Goal: Transaction & Acquisition: Book appointment/travel/reservation

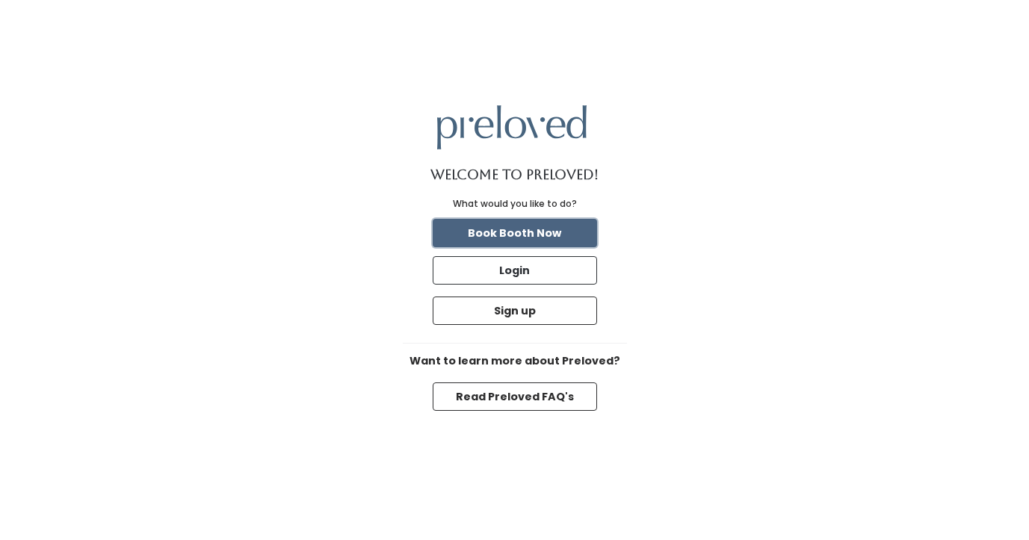
click at [525, 235] on button "Book Booth Now" at bounding box center [515, 233] width 164 height 28
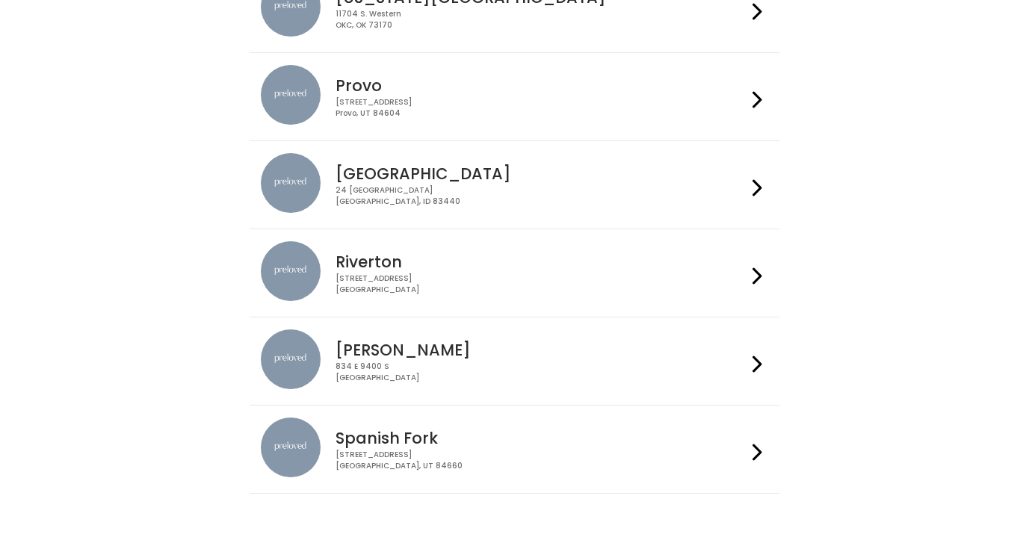
scroll to position [504, 0]
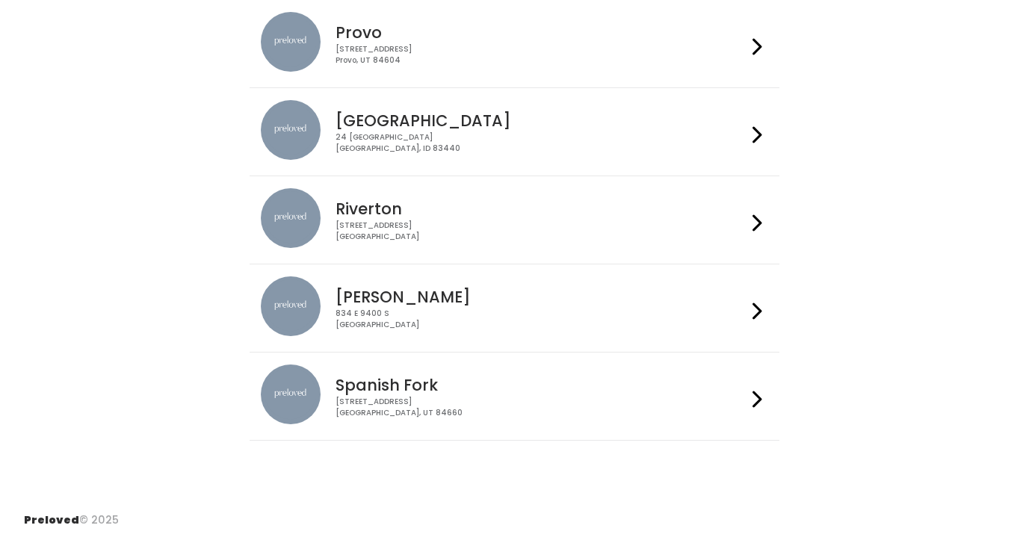
click at [440, 312] on div "834 E 9400 S Sandy, UT 84049" at bounding box center [540, 320] width 411 height 22
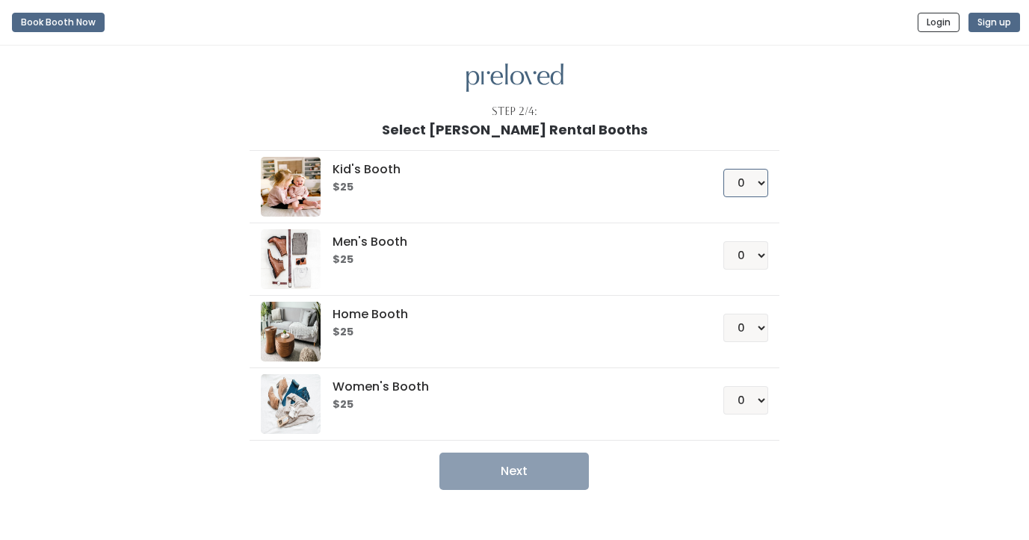
click at [745, 177] on select "0 1 2 3 4" at bounding box center [745, 183] width 45 height 28
select select "1"
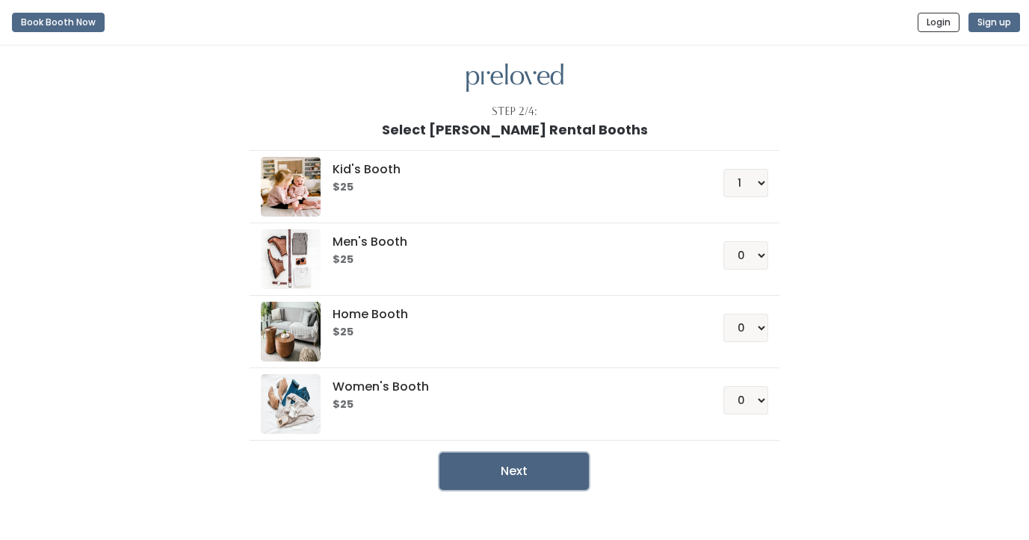
click at [559, 468] on button "Next" at bounding box center [513, 471] width 149 height 37
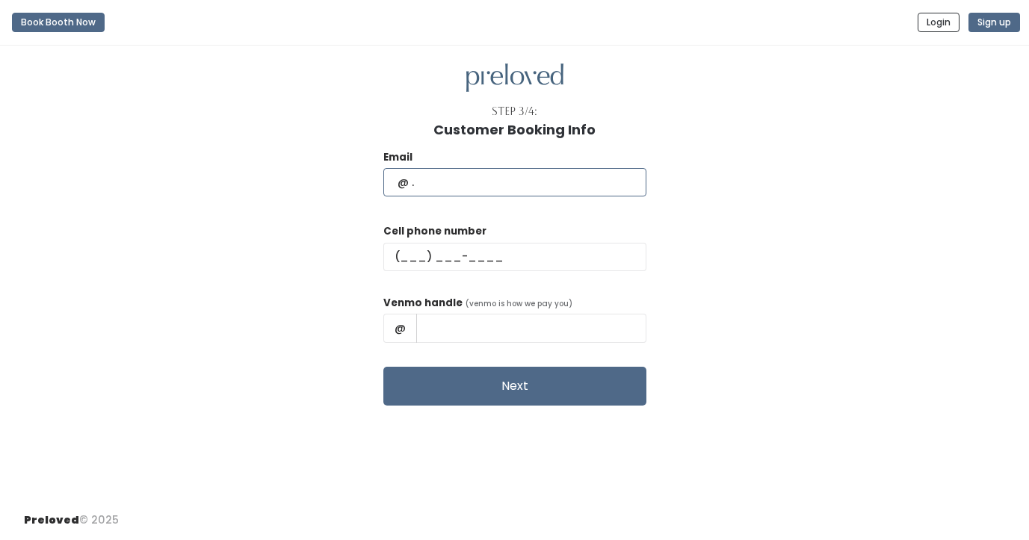
click at [439, 181] on input "text" at bounding box center [514, 182] width 263 height 28
type input "iaradesi03@hotmail.com"
click at [395, 203] on div "Email iaradesi03@hotmail.com Cell phone number Venmo handle (venmo is how we pa…" at bounding box center [514, 271] width 981 height 268
click at [468, 251] on input "text" at bounding box center [514, 257] width 263 height 28
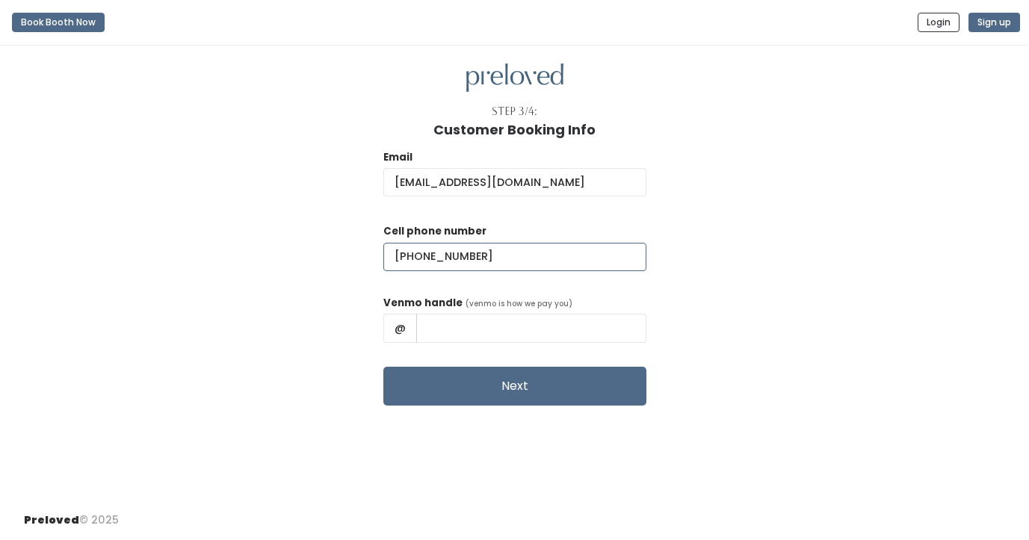
type input "(801) 428-9990"
click at [510, 335] on input "text" at bounding box center [531, 328] width 230 height 28
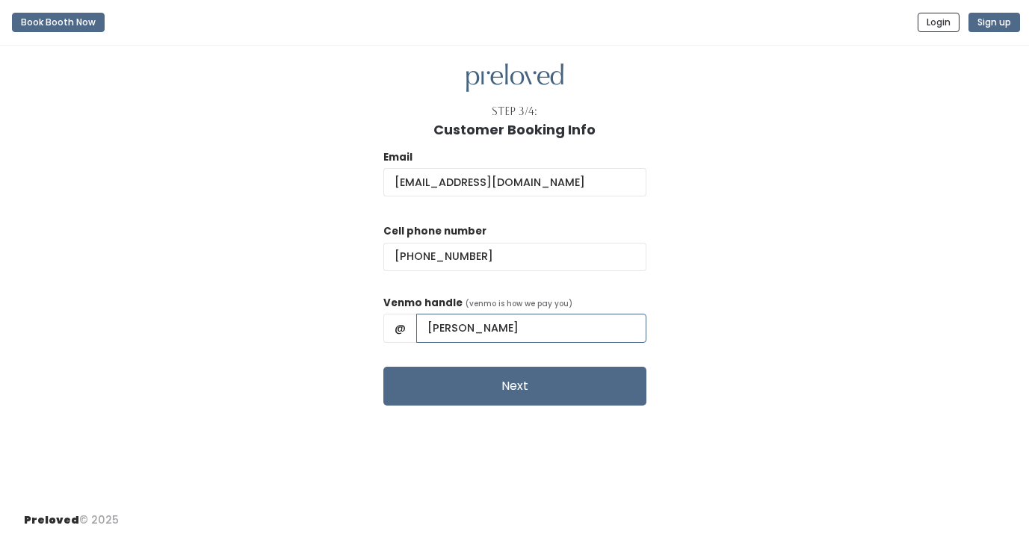
type input "Iara-Layton"
click at [711, 286] on div "Email iaradesi03@hotmail.com Cell phone number (801) 428-9990 Venmo handle (ven…" at bounding box center [514, 271] width 981 height 268
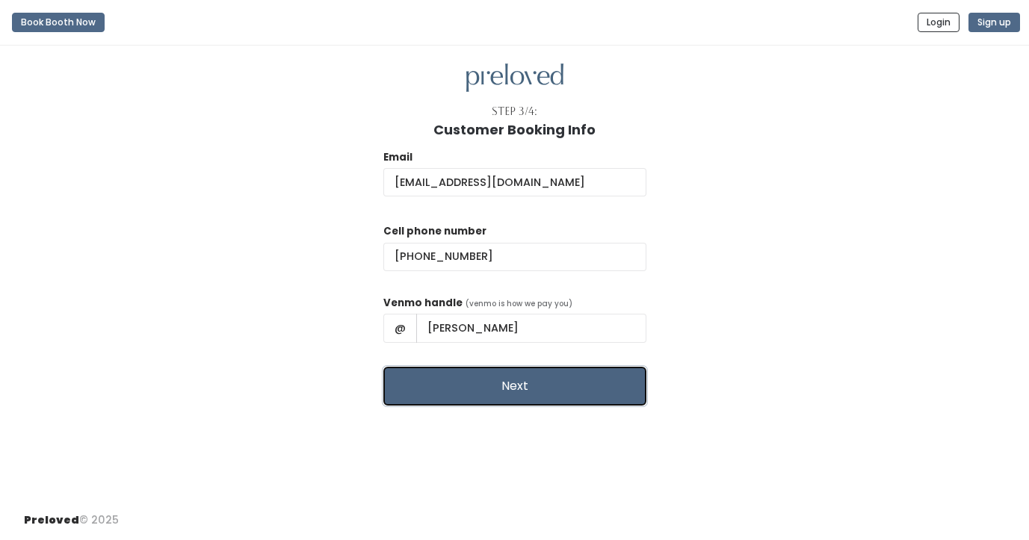
click at [551, 390] on button "Next" at bounding box center [514, 386] width 263 height 39
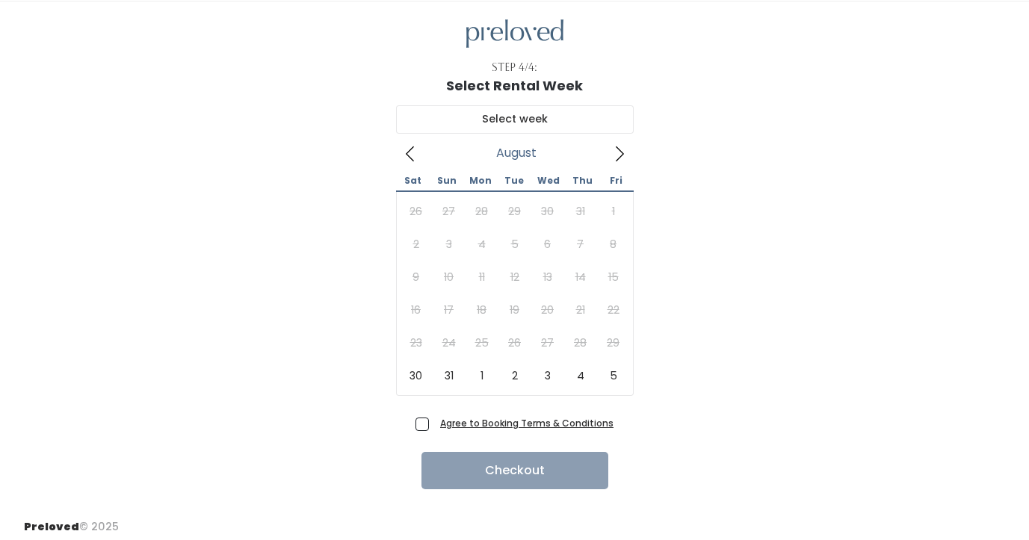
scroll to position [47, 0]
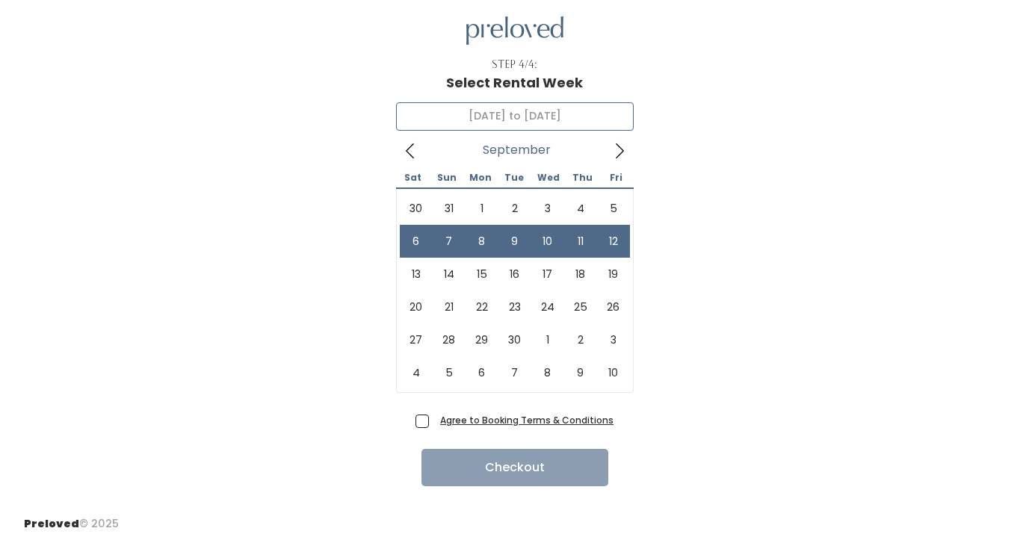
type input "September 6 to September 12"
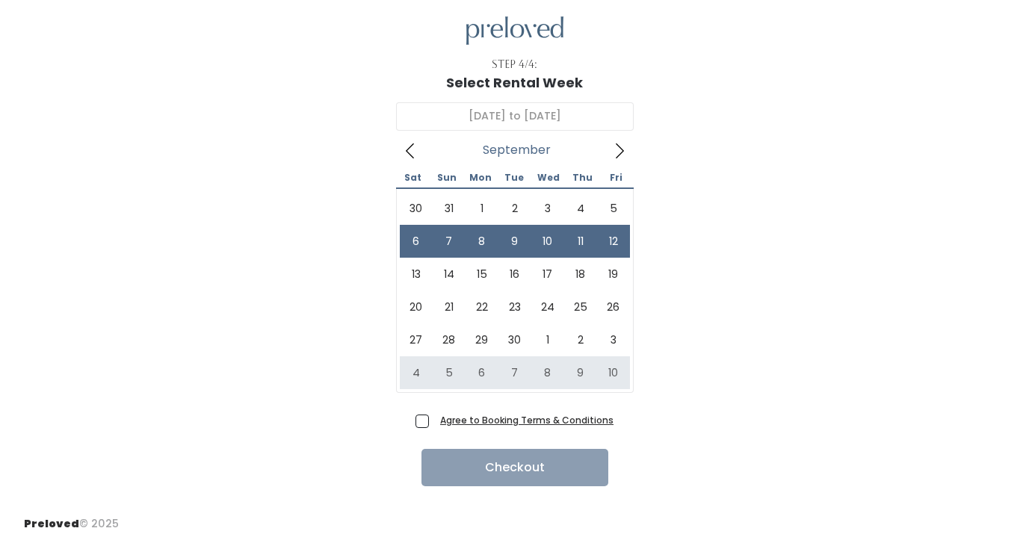
click at [434, 419] on span "Agree to Booking Terms & Conditions" at bounding box center [523, 419] width 179 height 15
click at [434, 419] on input "Agree to Booking Terms & Conditions" at bounding box center [439, 417] width 10 height 10
checkbox input "true"
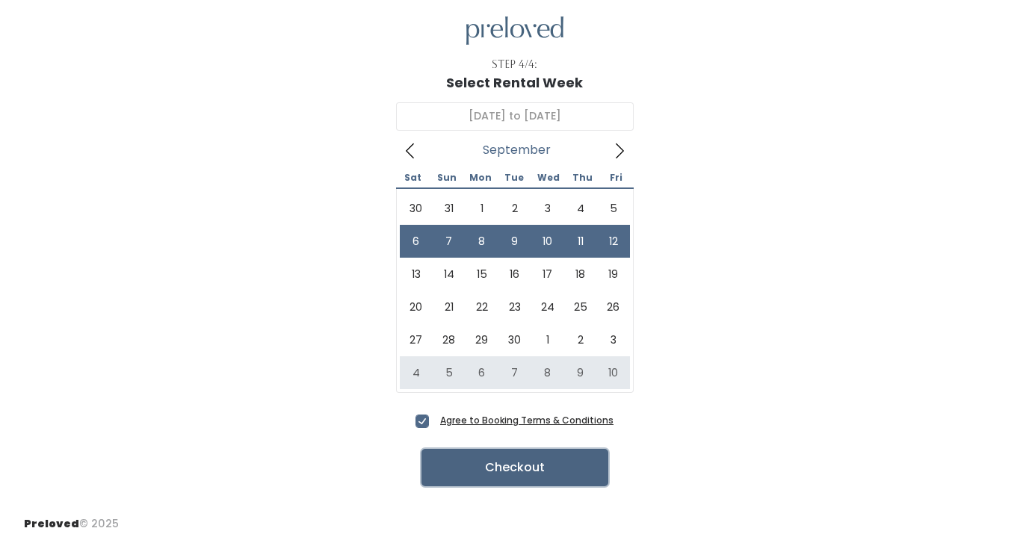
click at [563, 457] on button "Checkout" at bounding box center [514, 467] width 187 height 37
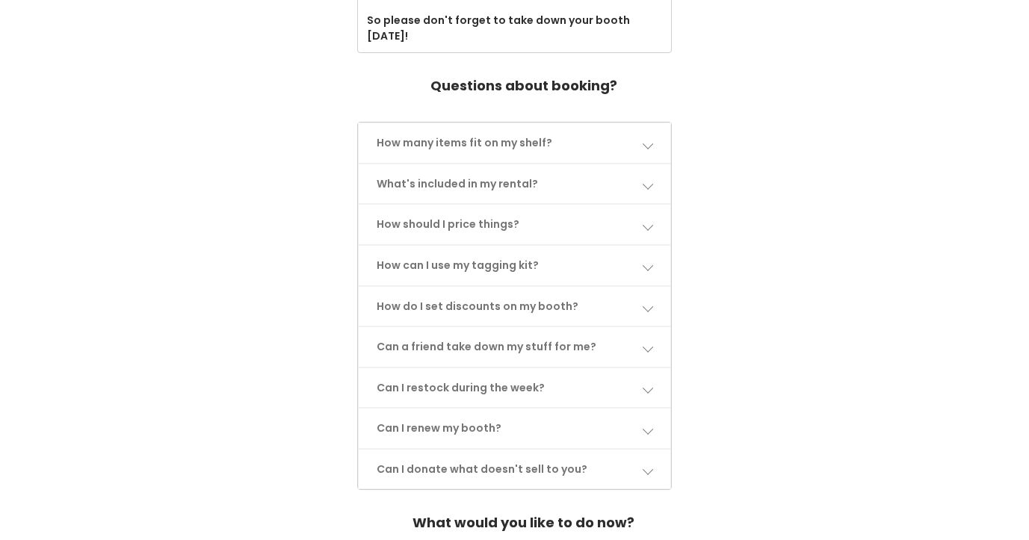
scroll to position [724, 0]
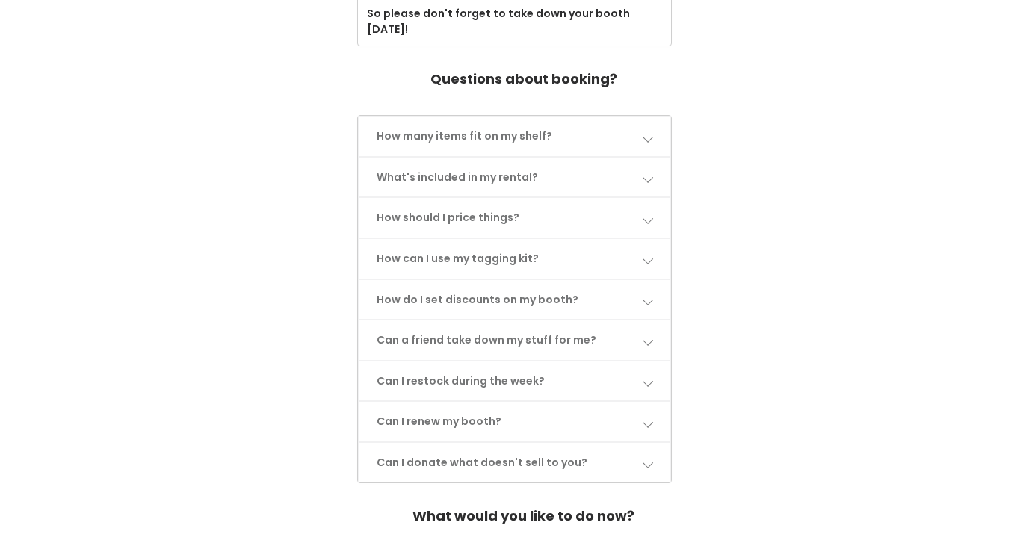
click at [655, 117] on link "How many items fit on my shelf?" at bounding box center [515, 137] width 312 height 40
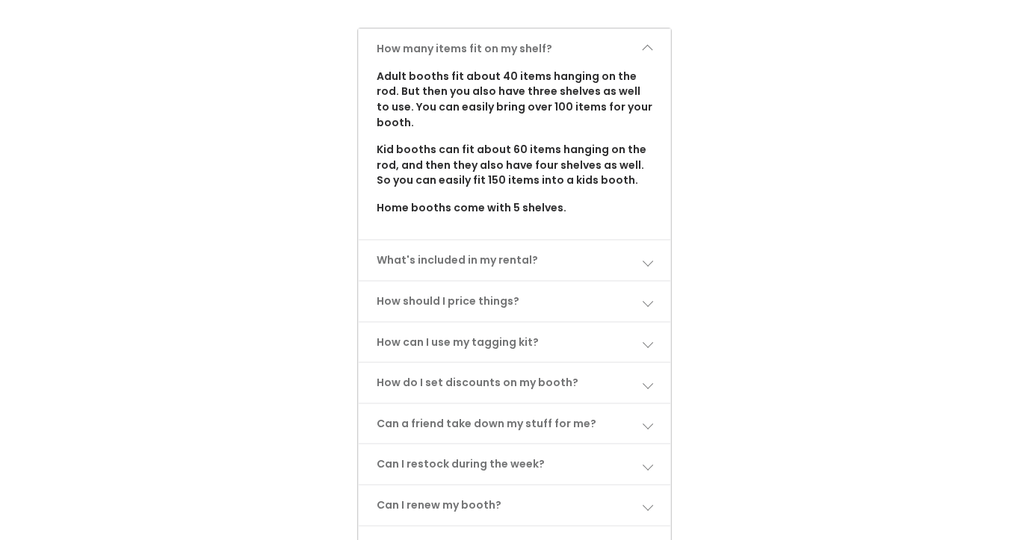
scroll to position [830, 0]
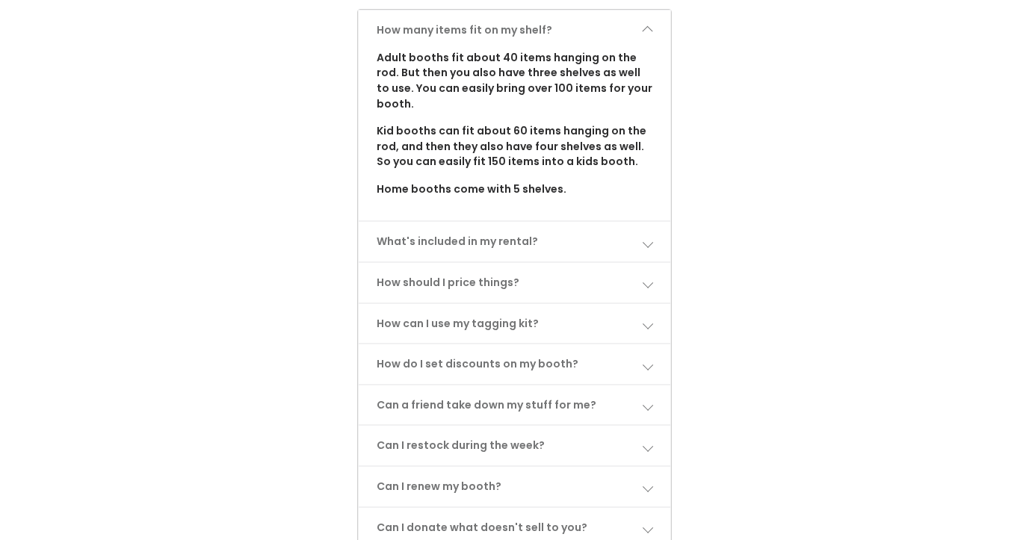
click at [649, 222] on link "What's included in my rental?" at bounding box center [515, 242] width 312 height 40
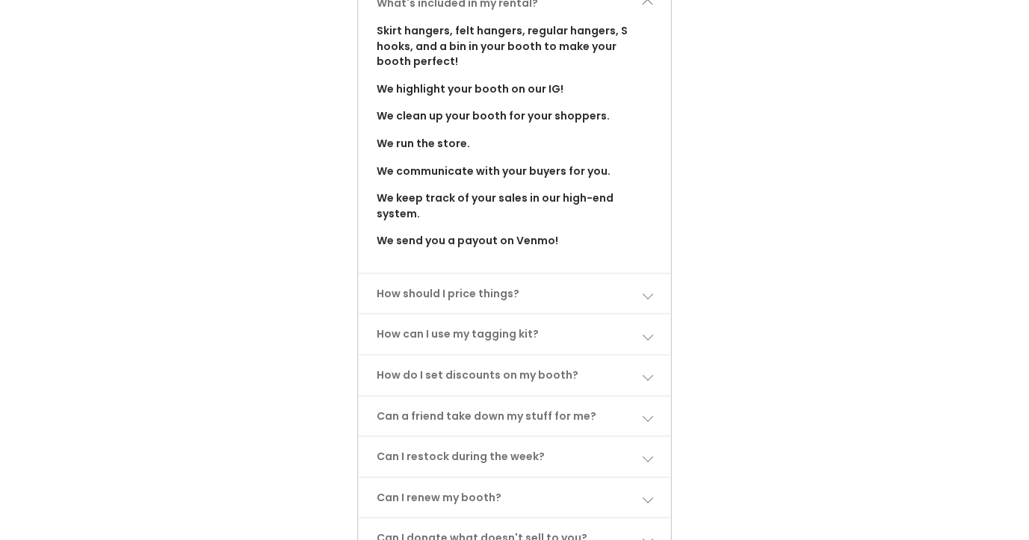
scroll to position [1076, 0]
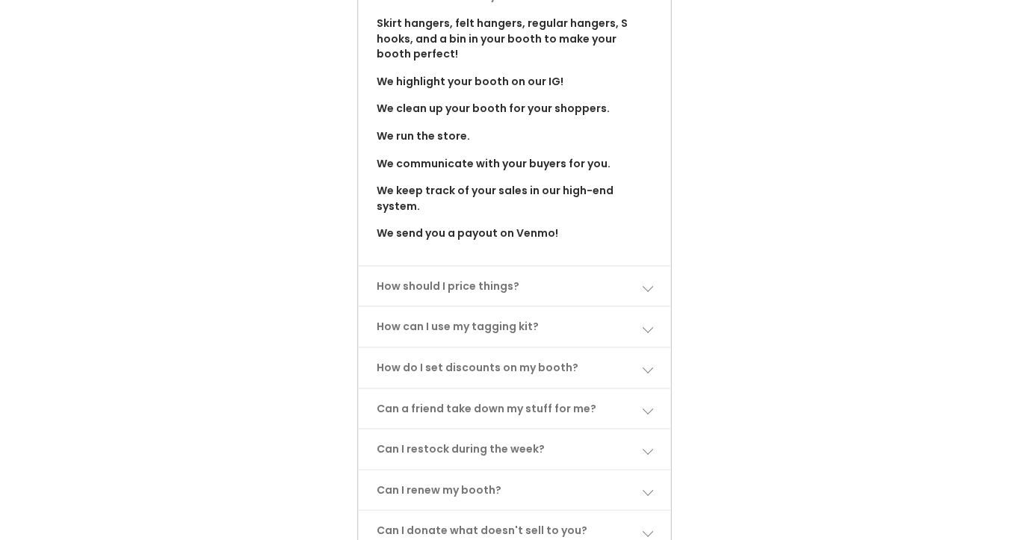
click at [642, 281] on span at bounding box center [647, 286] width 10 height 10
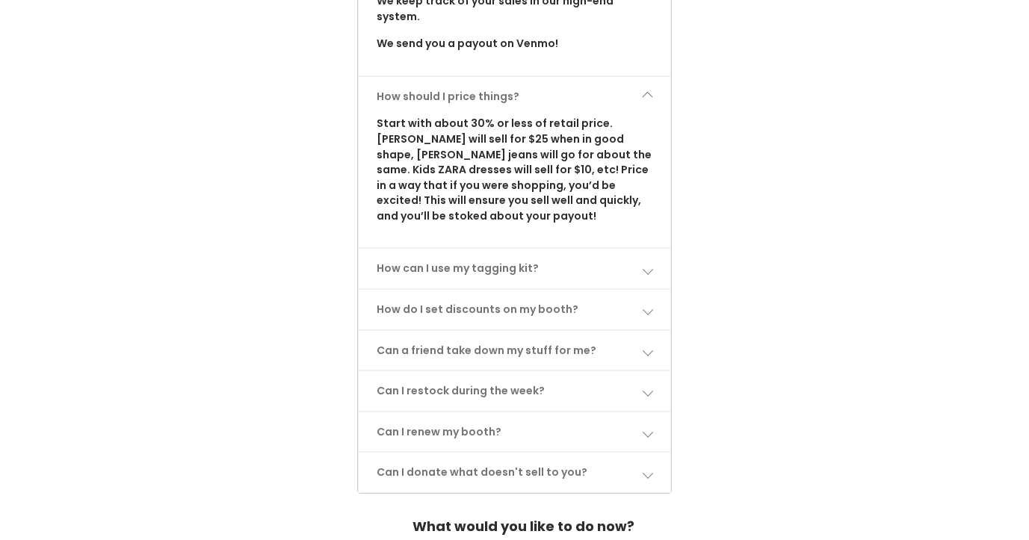
scroll to position [1267, 0]
click at [612, 247] on link "How can I use my tagging kit?" at bounding box center [515, 267] width 312 height 40
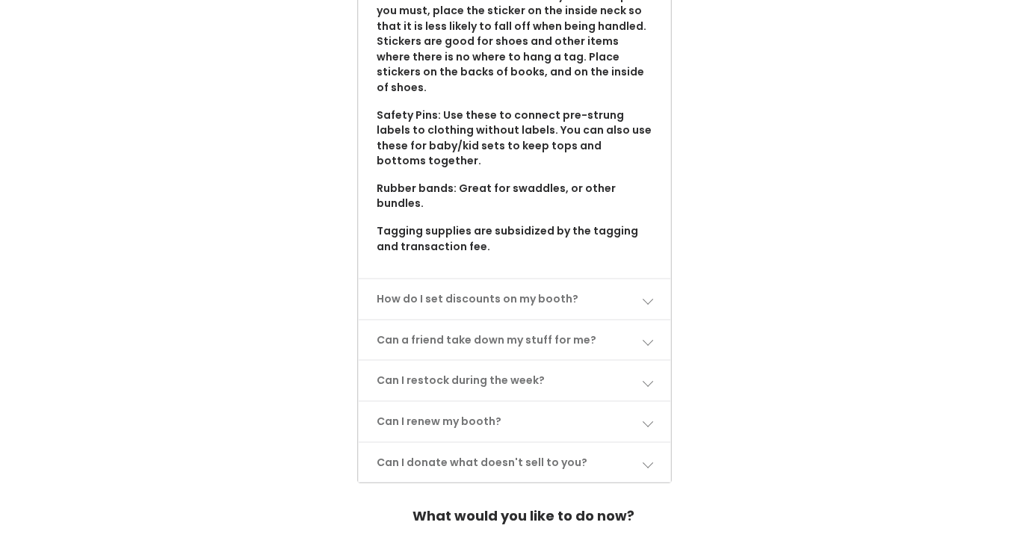
scroll to position [1698, 0]
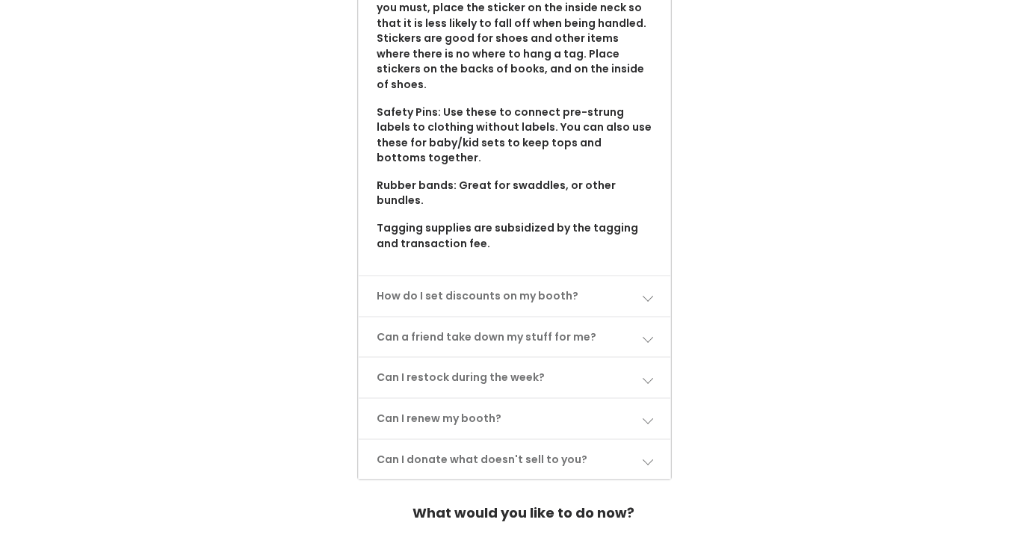
click at [650, 276] on link "How do I set discounts on my booth?" at bounding box center [515, 296] width 312 height 40
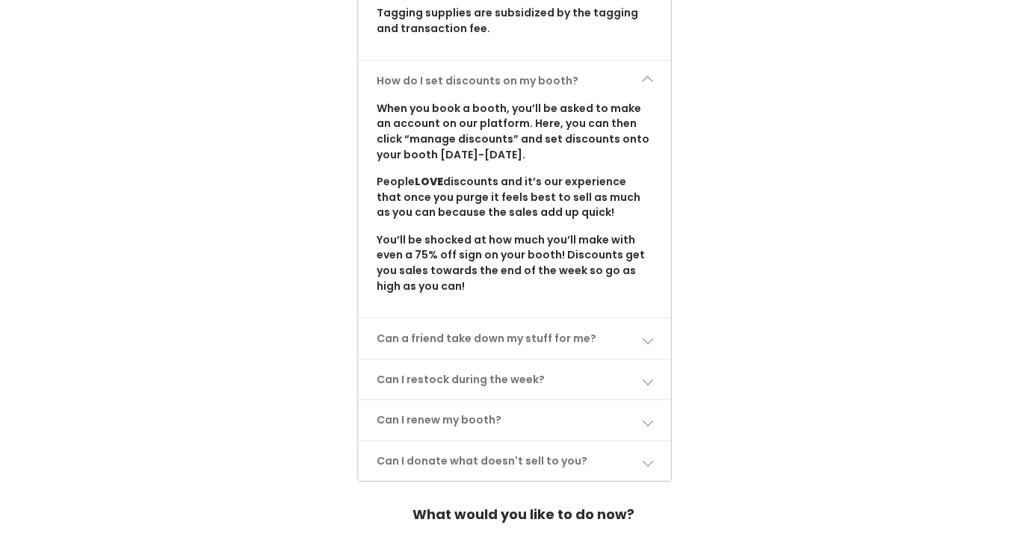
scroll to position [1915, 0]
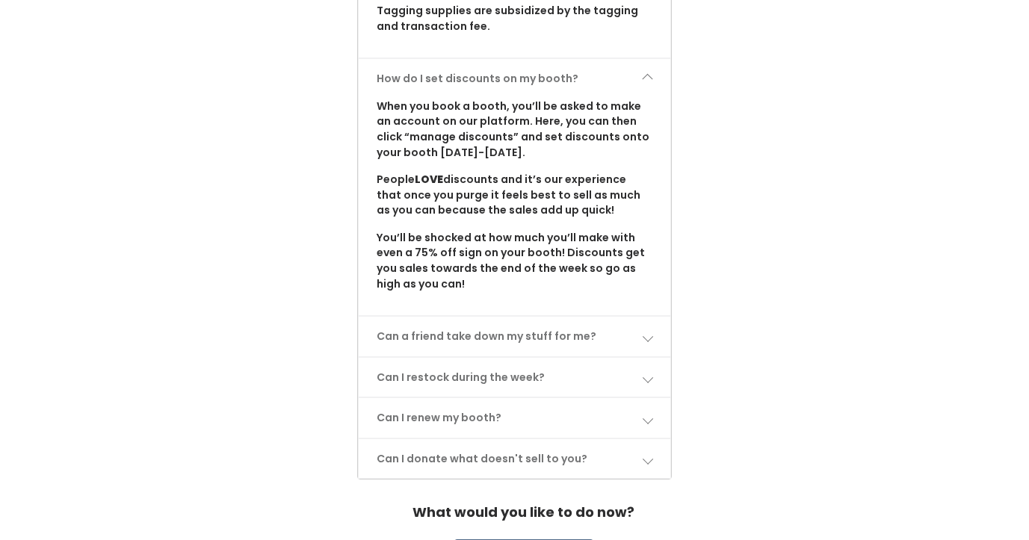
click at [652, 317] on link "Can a friend take down my stuff for me?" at bounding box center [515, 337] width 312 height 40
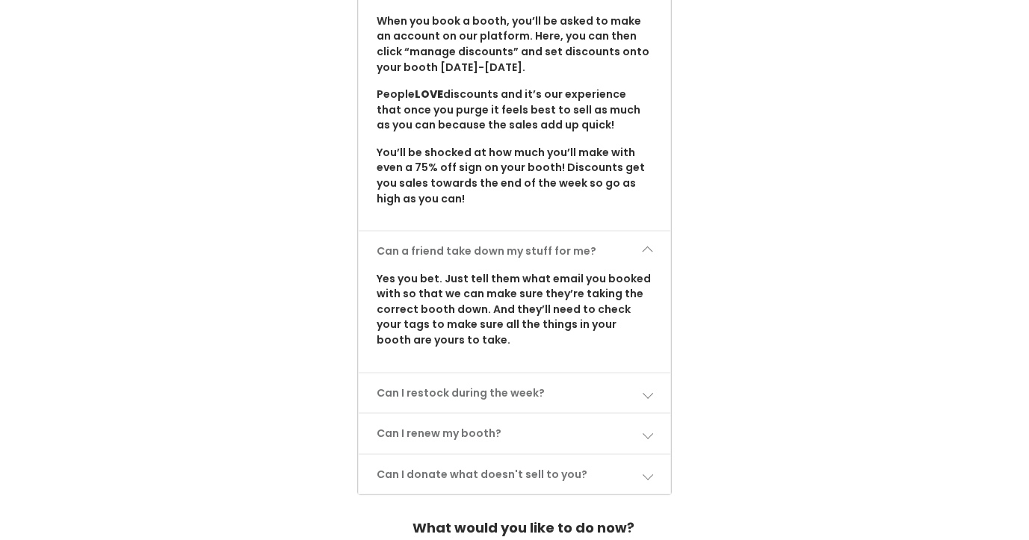
scroll to position [2016, 0]
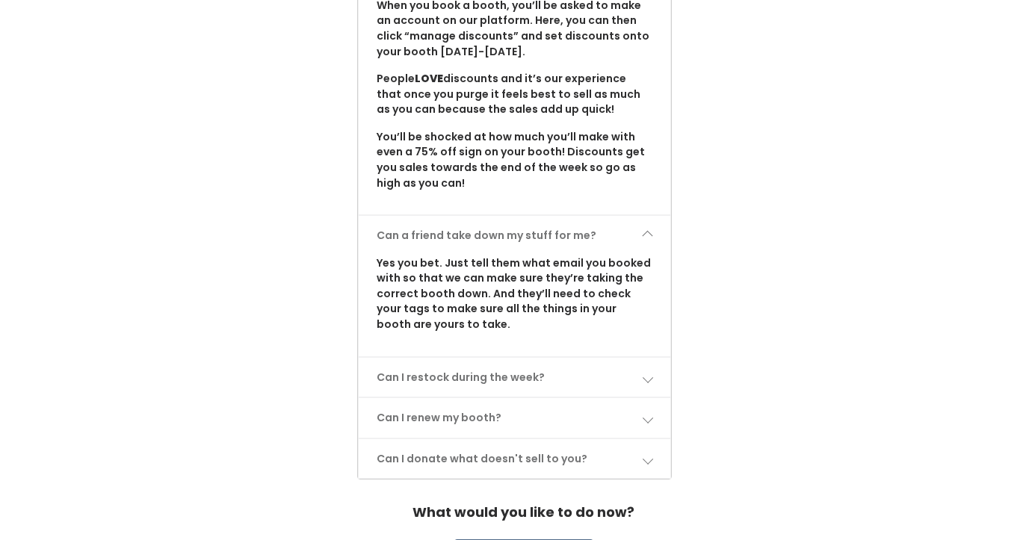
click at [658, 358] on link "Can I restock during the week?" at bounding box center [515, 378] width 312 height 40
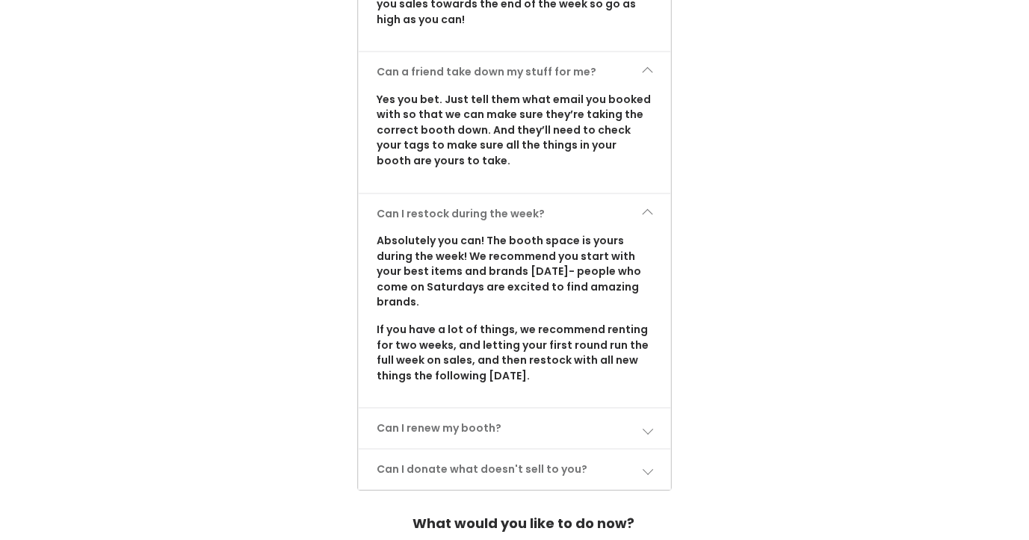
scroll to position [2190, 0]
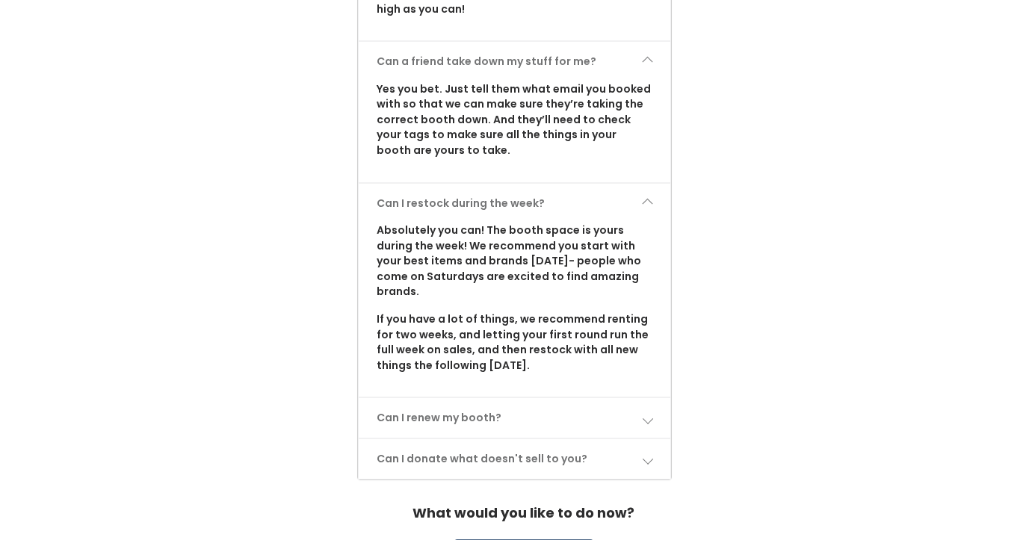
click at [654, 398] on link "Can I renew my booth?" at bounding box center [515, 418] width 312 height 40
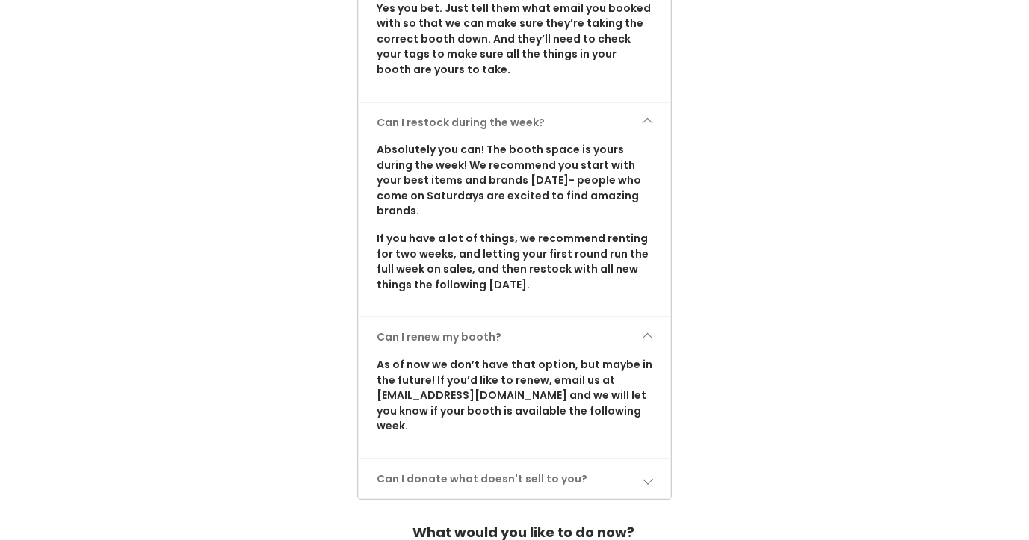
scroll to position [2275, 0]
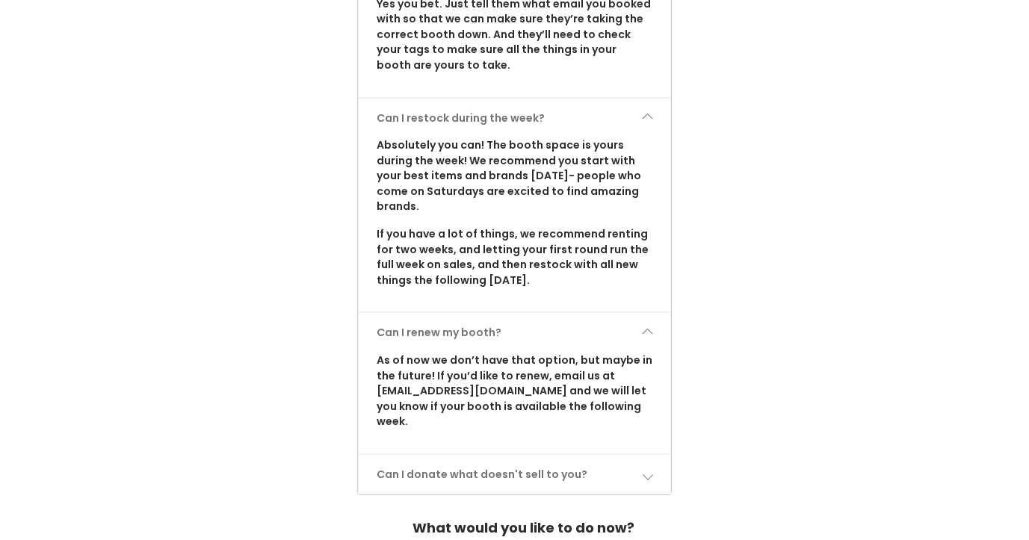
click at [652, 469] on span at bounding box center [647, 474] width 10 height 10
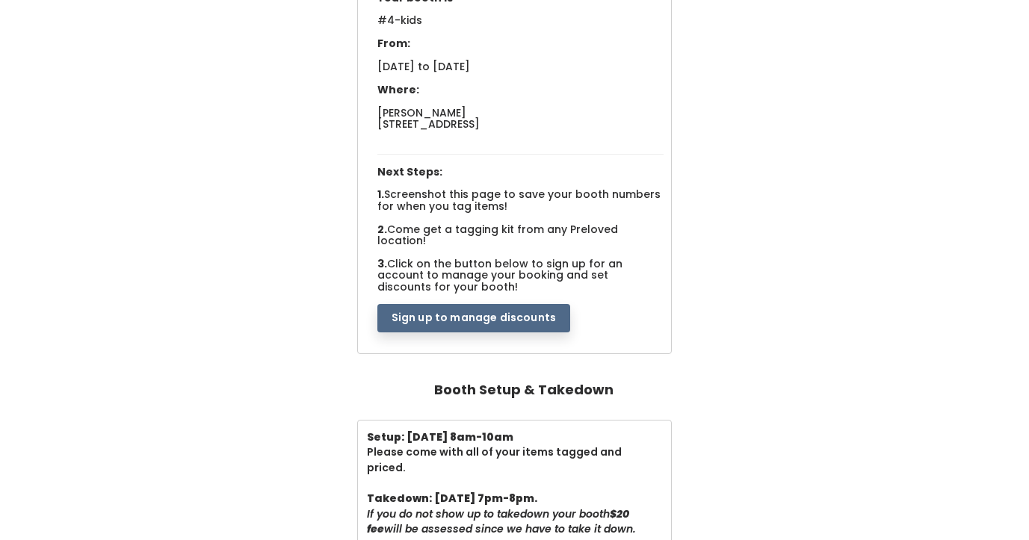
scroll to position [0, 0]
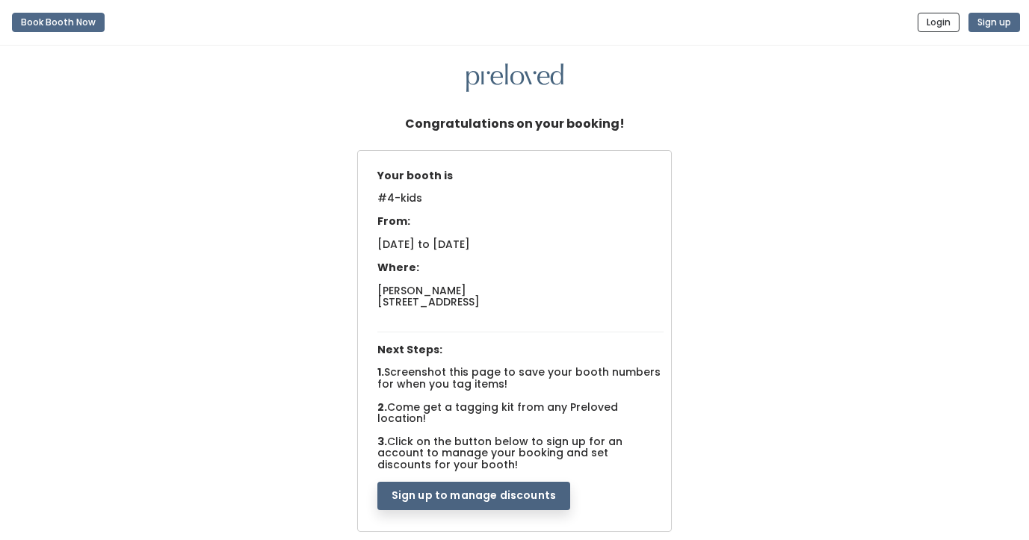
click at [527, 484] on button "Sign up to manage discounts" at bounding box center [473, 496] width 193 height 28
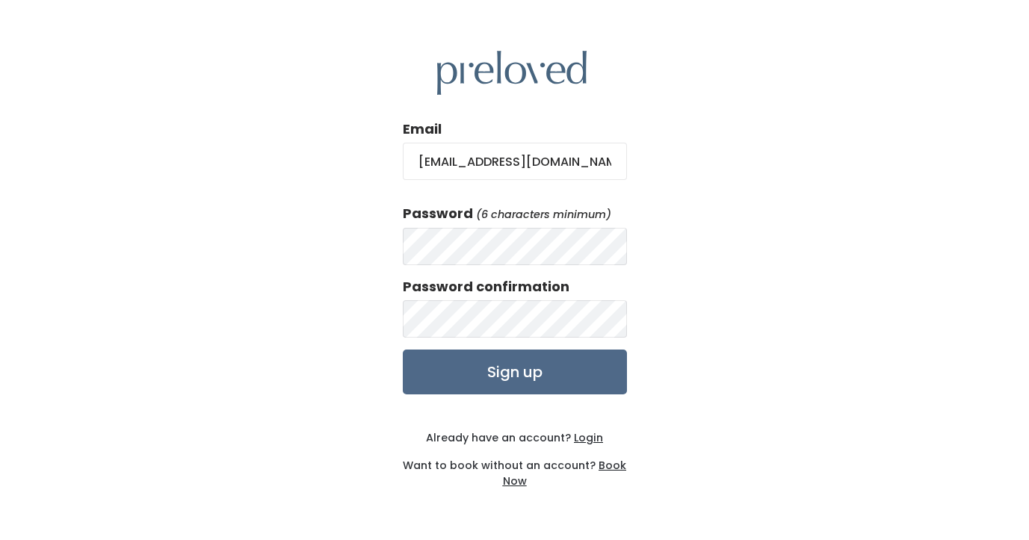
type input "[EMAIL_ADDRESS][DOMAIN_NAME]"
click at [557, 374] on input "Sign up" at bounding box center [515, 372] width 224 height 45
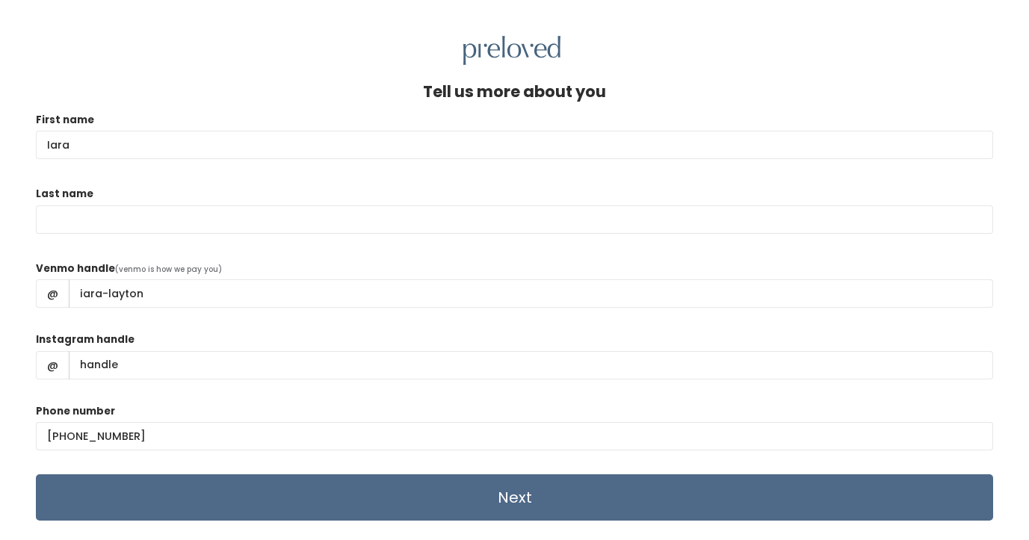
type input "Iara"
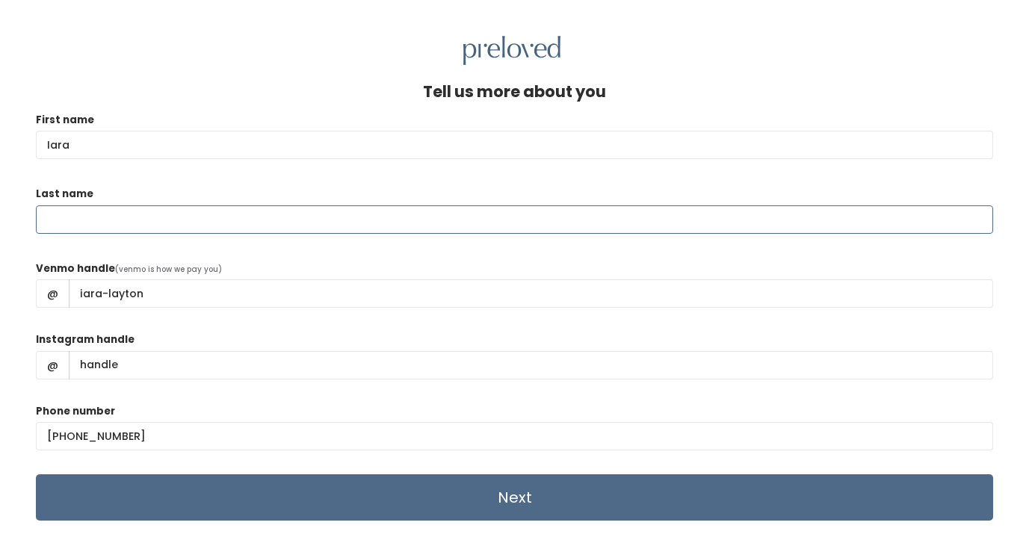
click at [335, 226] on input "Last name" at bounding box center [514, 219] width 957 height 28
type input "Layton"
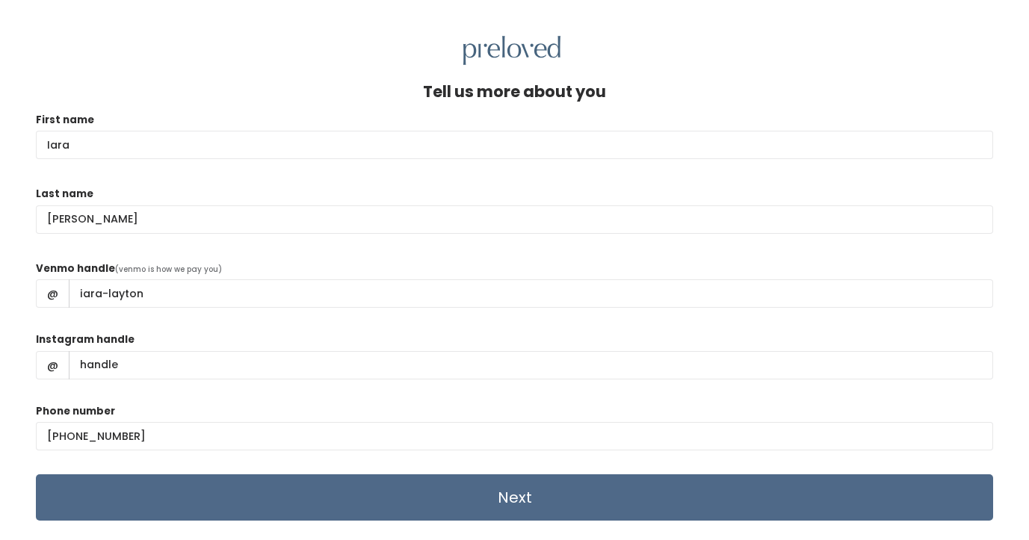
click at [341, 262] on div "Venmo handle (venmo is how we pay you) @ iara-layton" at bounding box center [514, 291] width 957 height 60
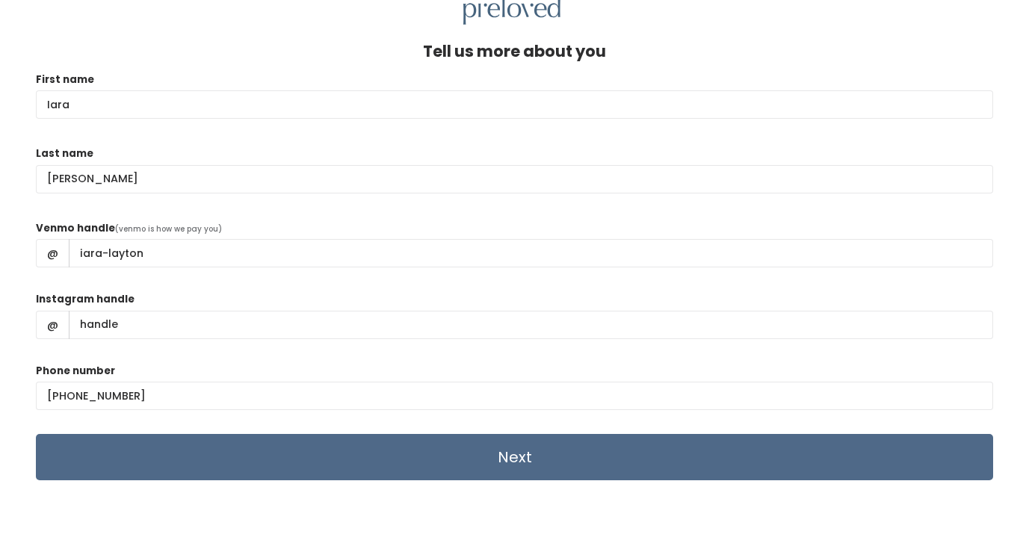
scroll to position [64, 0]
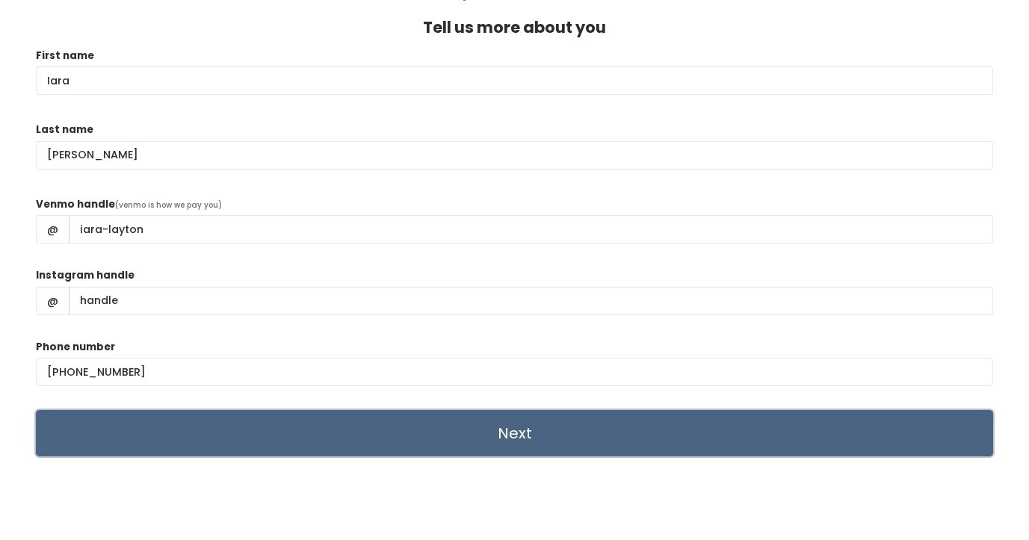
click at [507, 433] on input "Next" at bounding box center [514, 433] width 957 height 46
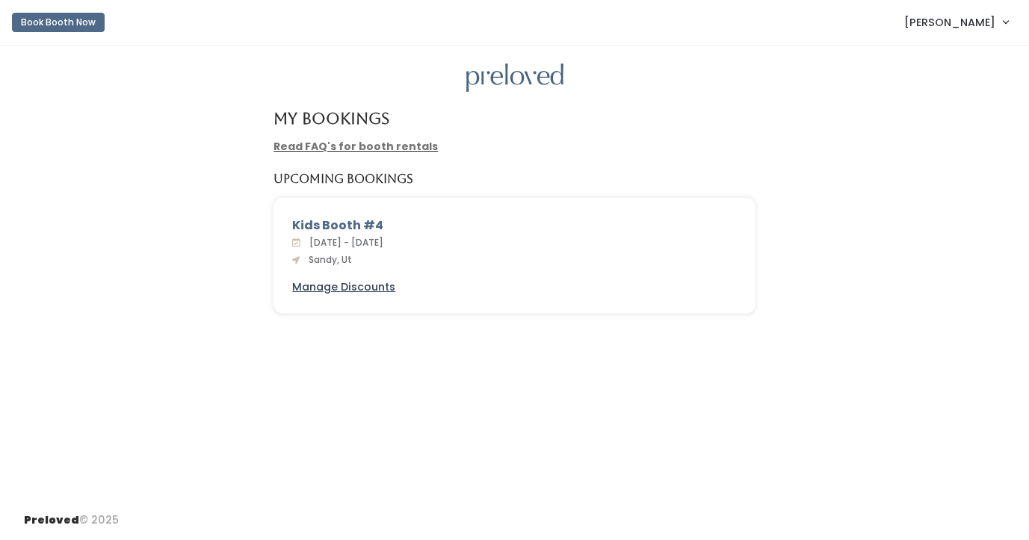
click at [368, 288] on u "Manage Discounts" at bounding box center [343, 286] width 103 height 15
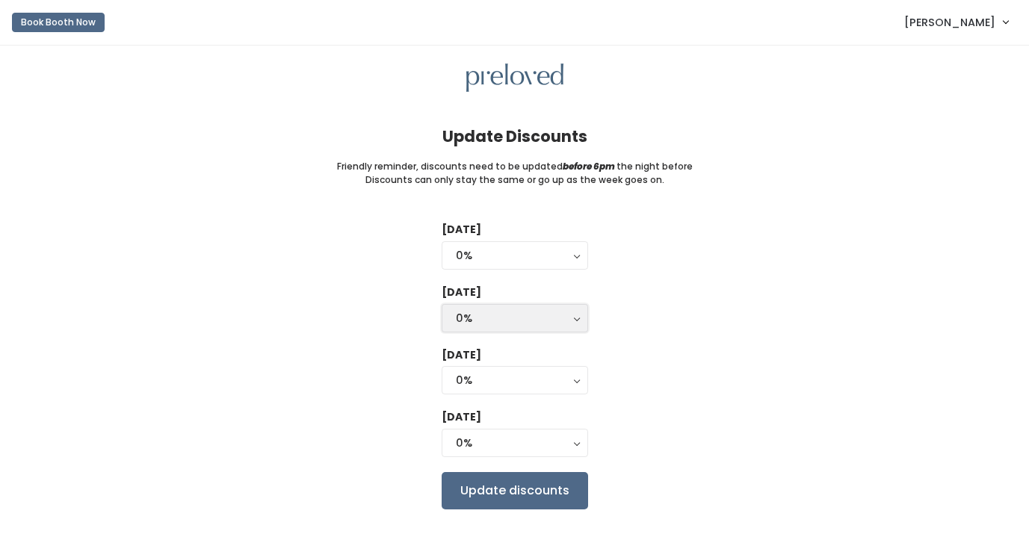
click at [575, 321] on button "0%" at bounding box center [515, 318] width 146 height 28
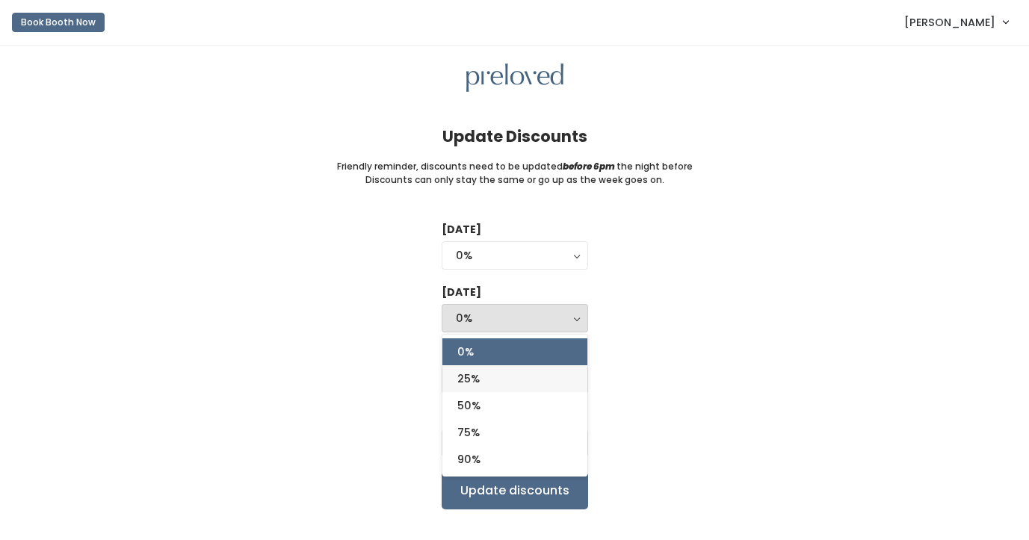
click at [560, 375] on link "25%" at bounding box center [514, 378] width 145 height 27
select select "25%"
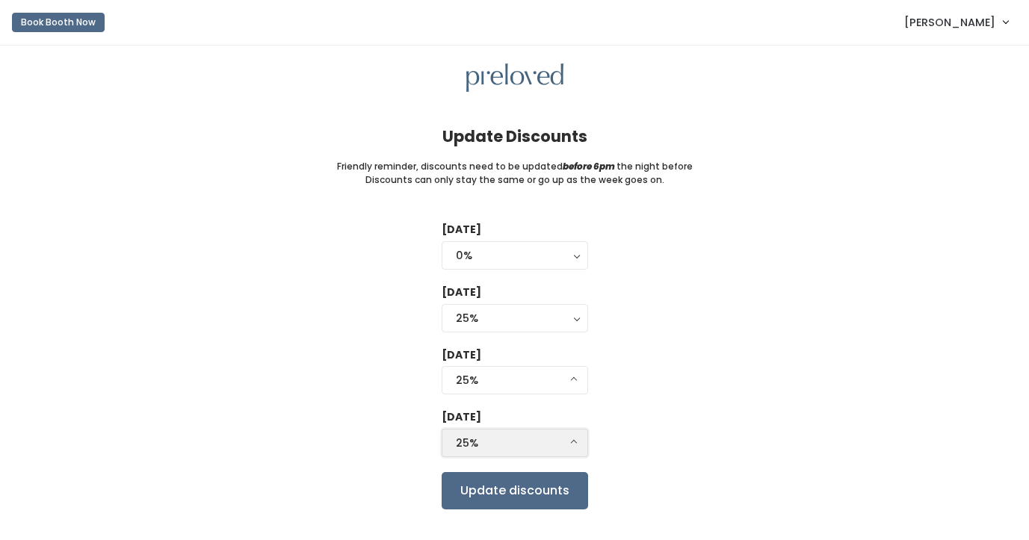
click at [545, 446] on div "25%" at bounding box center [515, 443] width 118 height 16
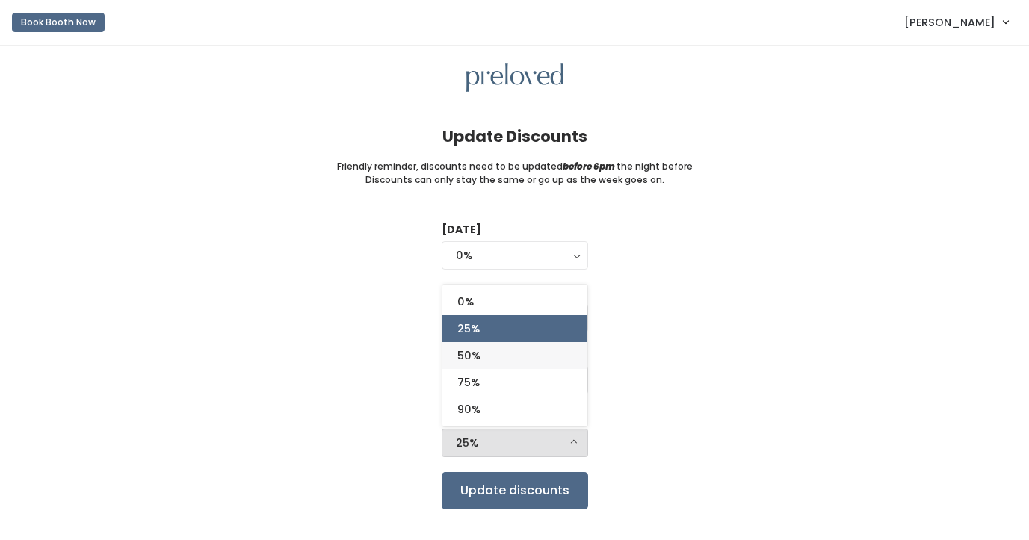
click at [531, 368] on link "50%" at bounding box center [514, 355] width 145 height 27
select select "50%"
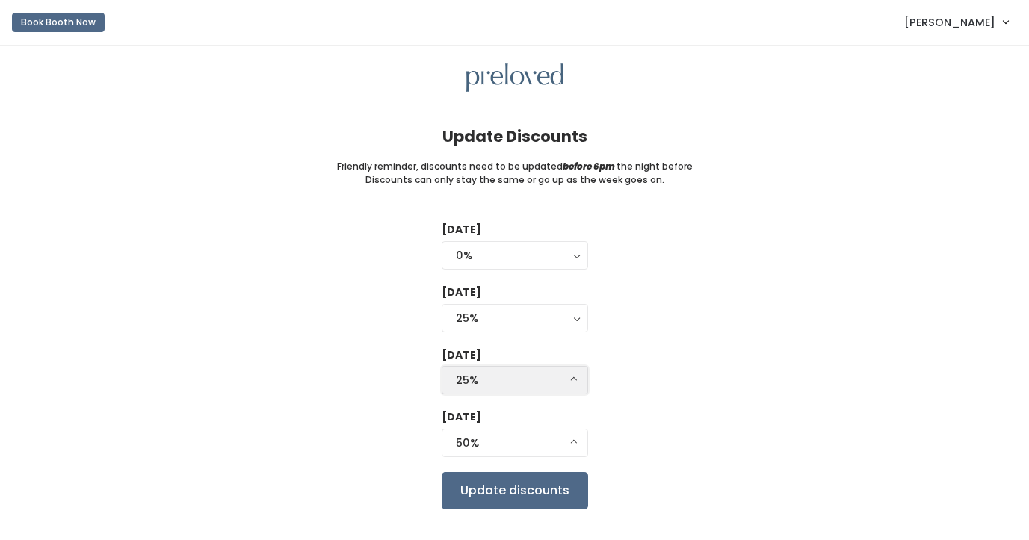
click at [535, 383] on div "25%" at bounding box center [515, 380] width 118 height 16
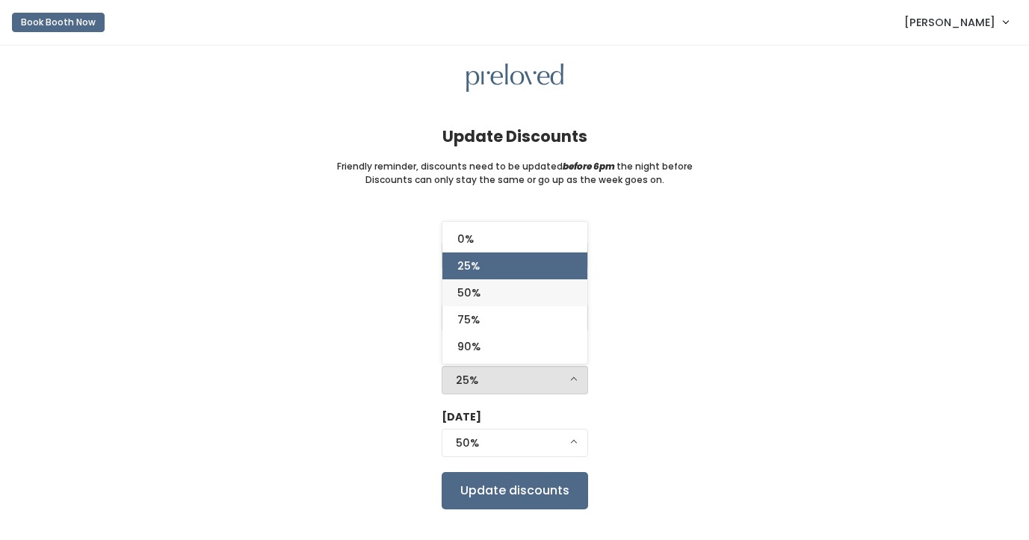
click at [505, 294] on link "50%" at bounding box center [514, 292] width 145 height 27
select select "50%"
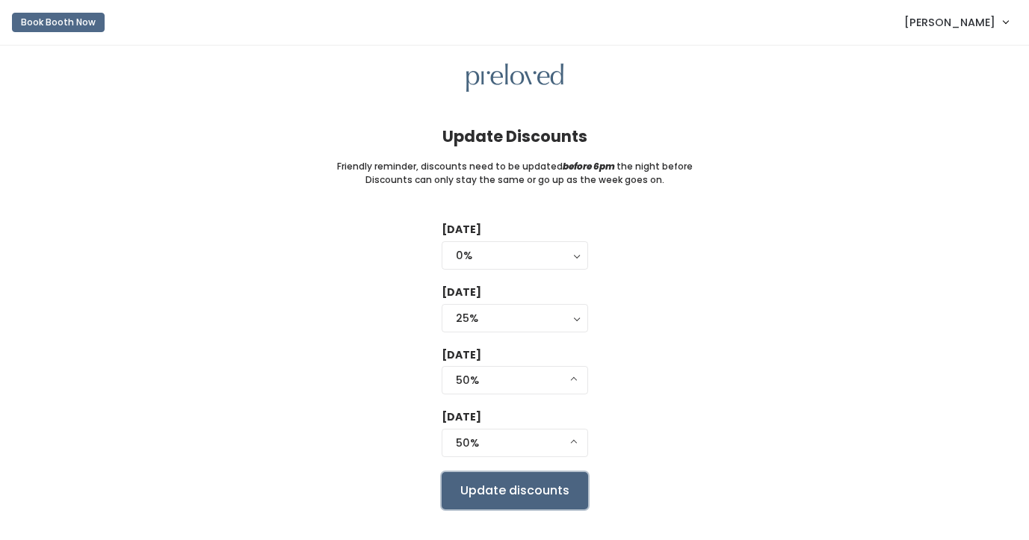
click at [539, 494] on input "Update discounts" at bounding box center [515, 490] width 146 height 37
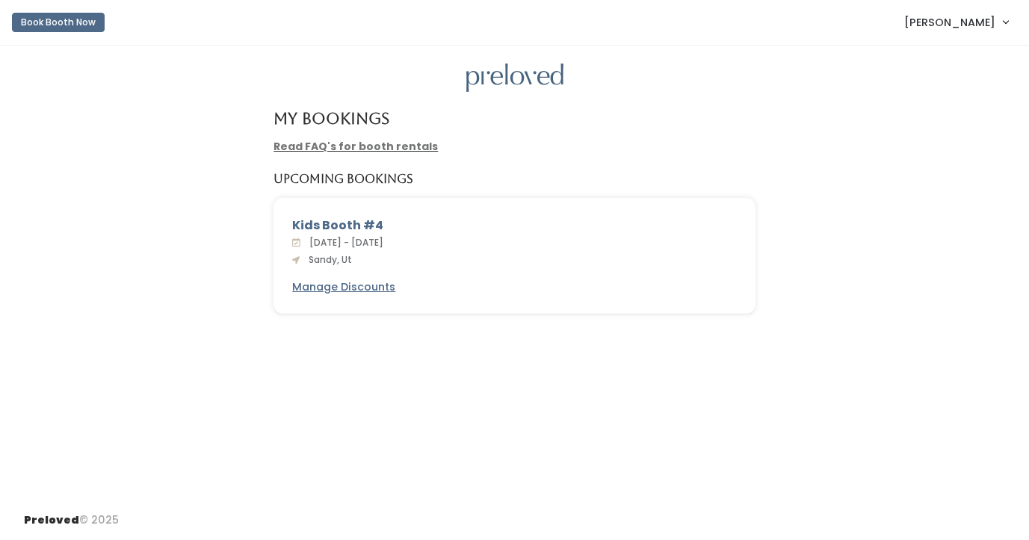
click at [860, 163] on div "My Bookings Read FAQ's for booth rentals Upcoming Bookings Kids Booth #4 Sat. S…" at bounding box center [514, 273] width 1029 height 455
click at [973, 22] on span "[PERSON_NAME]" at bounding box center [949, 22] width 91 height 16
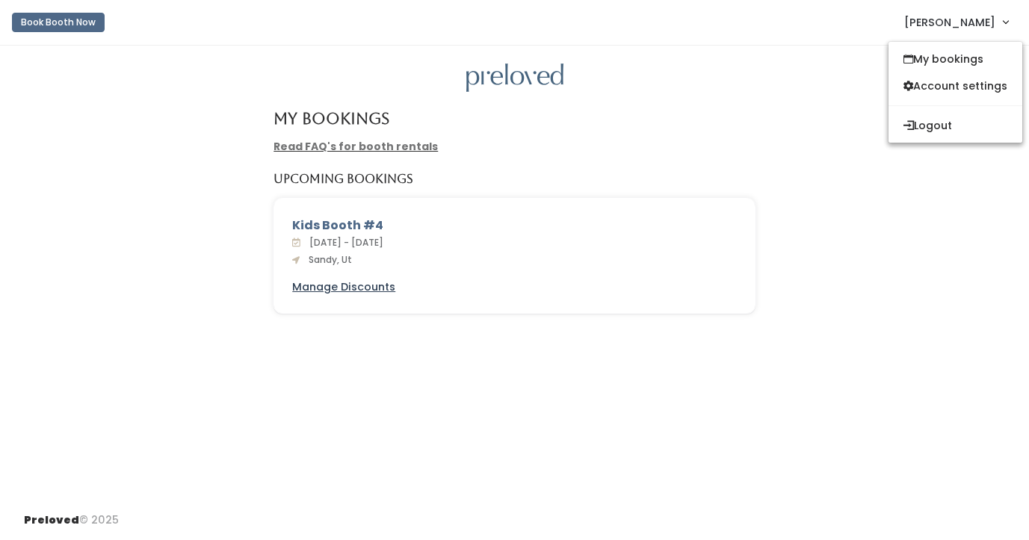
click at [350, 291] on u "Manage Discounts" at bounding box center [343, 286] width 103 height 15
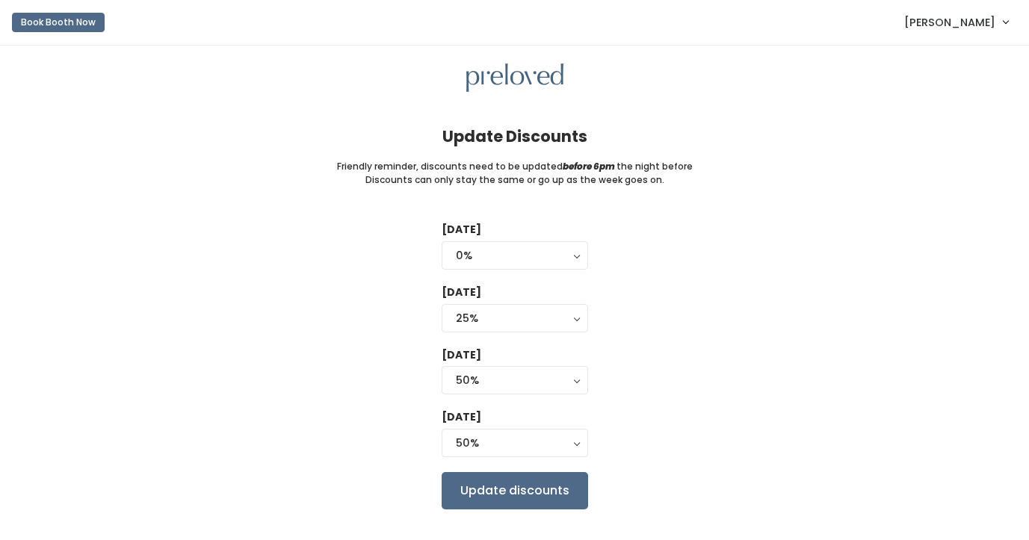
click at [974, 19] on span "[PERSON_NAME]" at bounding box center [949, 22] width 91 height 16
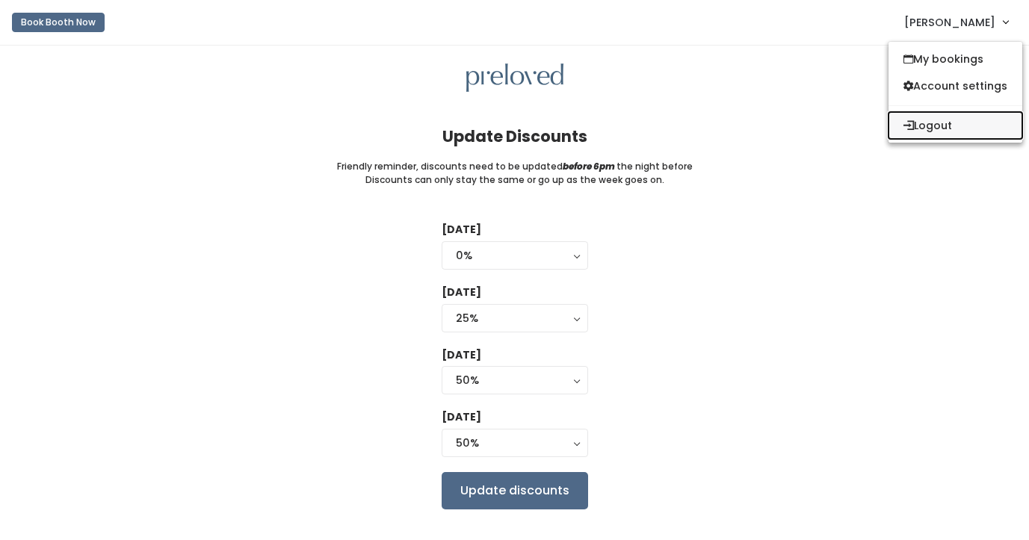
click at [962, 133] on button "Logout" at bounding box center [955, 125] width 134 height 27
